Goal: Check status: Check status

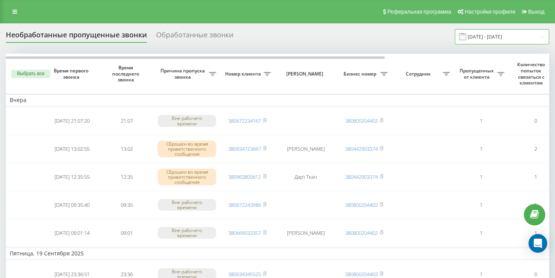
click at [537, 37] on input "20.08.2025 - 20.09.2025" at bounding box center [502, 36] width 94 height 15
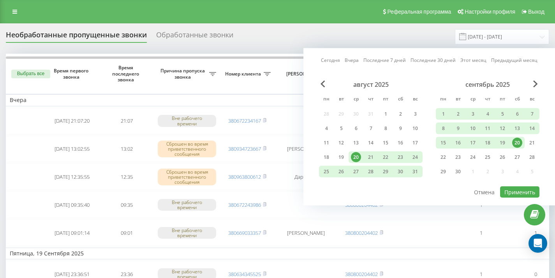
click at [534, 142] on div "21" at bounding box center [532, 143] width 10 height 10
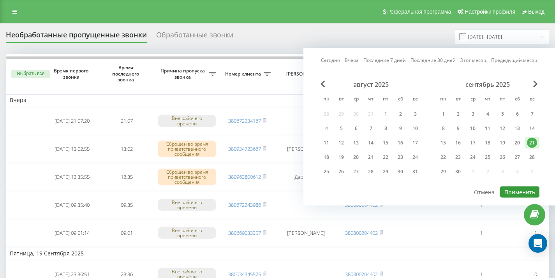
click at [516, 191] on button "Применить" at bounding box center [519, 192] width 39 height 11
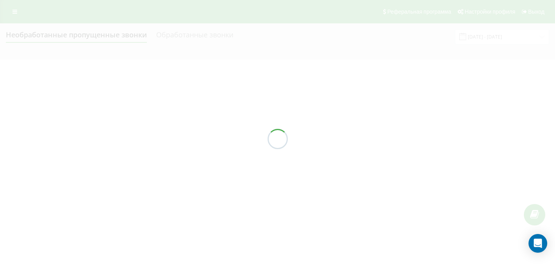
type input "[DATE] - [DATE]"
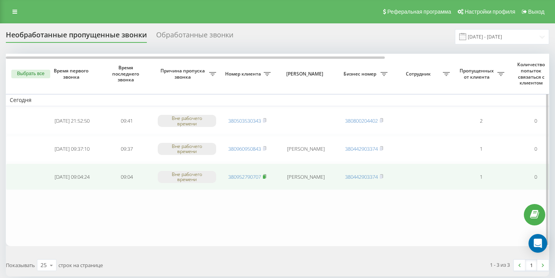
click at [265, 177] on rect at bounding box center [264, 177] width 2 height 4
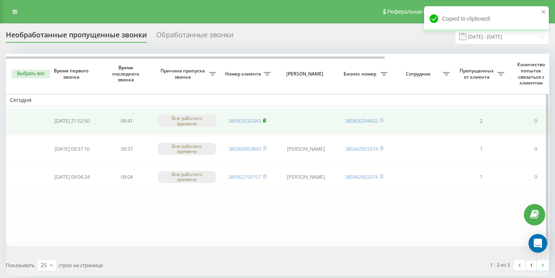
click at [265, 120] on rect at bounding box center [264, 121] width 2 height 4
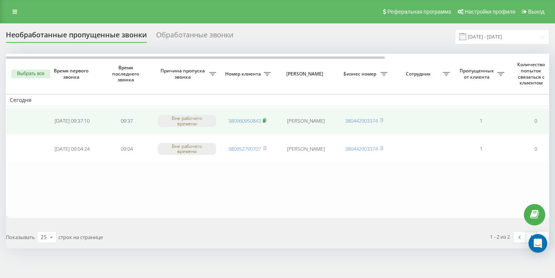
click at [265, 120] on rect at bounding box center [264, 121] width 2 height 4
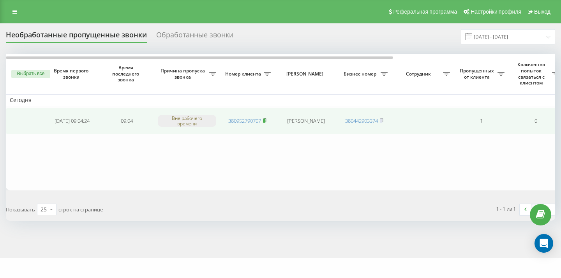
click at [265, 120] on rect at bounding box center [264, 121] width 2 height 4
